Goal: Find specific page/section: Find specific page/section

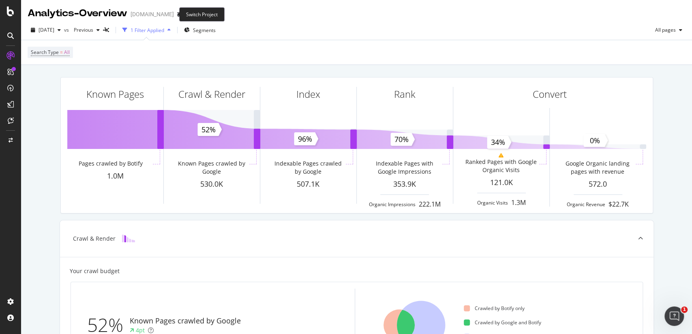
click at [175, 11] on span at bounding box center [179, 14] width 11 height 6
click at [177, 12] on icon "arrow-right-arrow-left" at bounding box center [179, 14] width 5 height 6
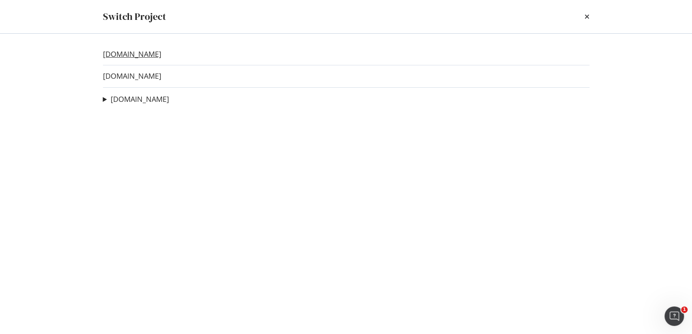
click at [131, 51] on link "[DOMAIN_NAME]" at bounding box center [132, 54] width 58 height 9
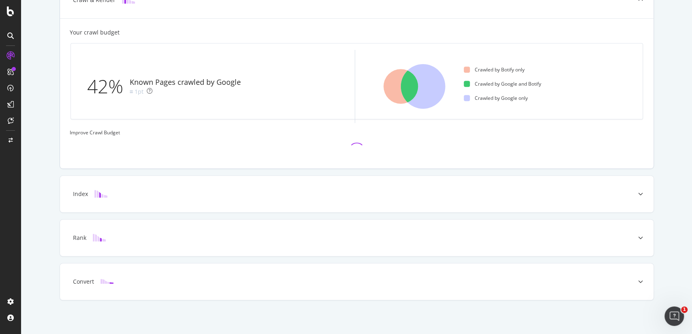
scroll to position [235, 0]
